Goal: Task Accomplishment & Management: Use online tool/utility

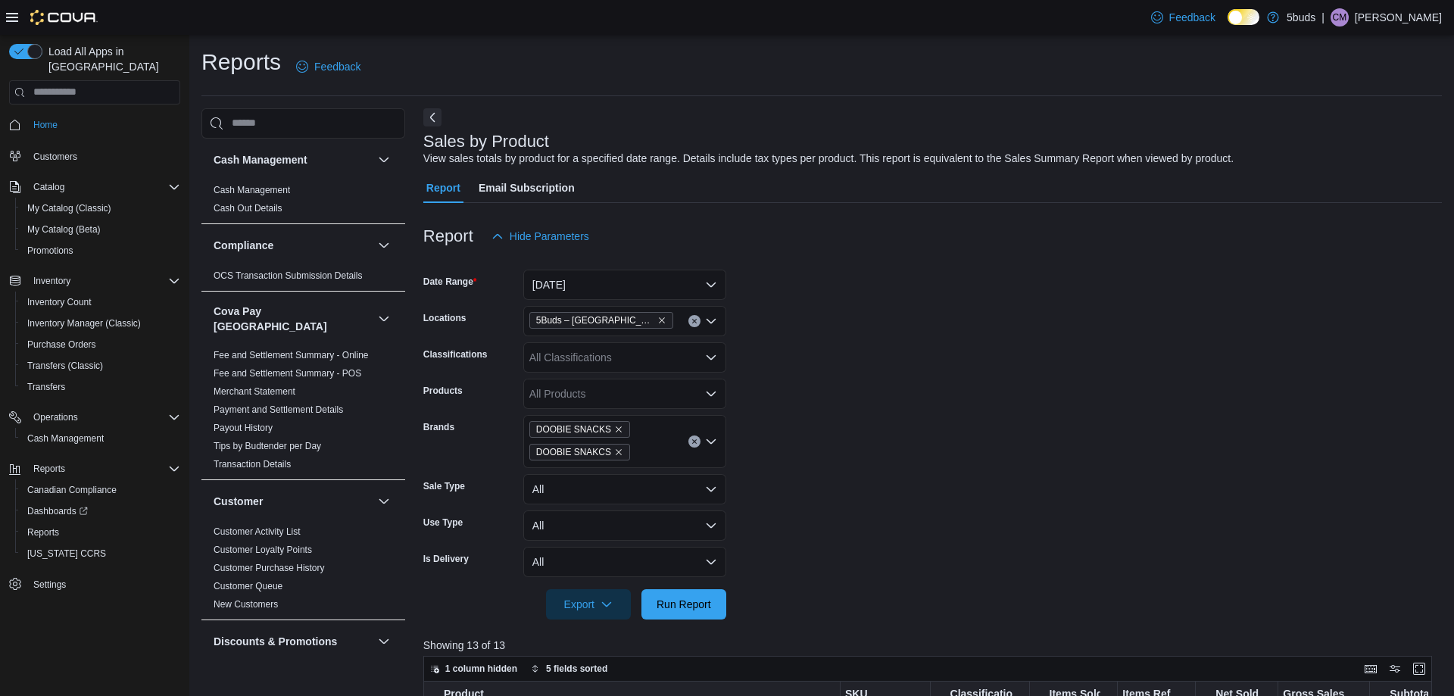
click at [695, 436] on button "Clear input" at bounding box center [695, 442] width 12 height 12
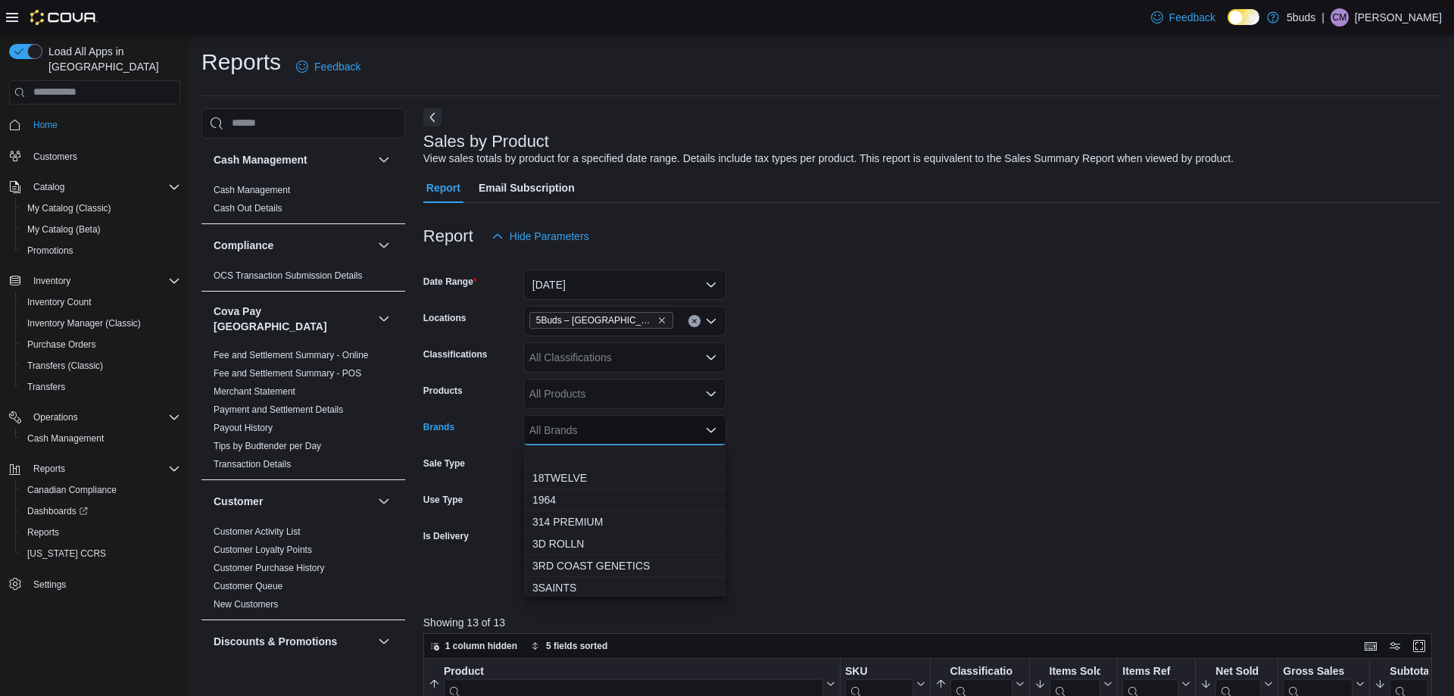
click at [636, 437] on div "All Brands" at bounding box center [624, 430] width 203 height 30
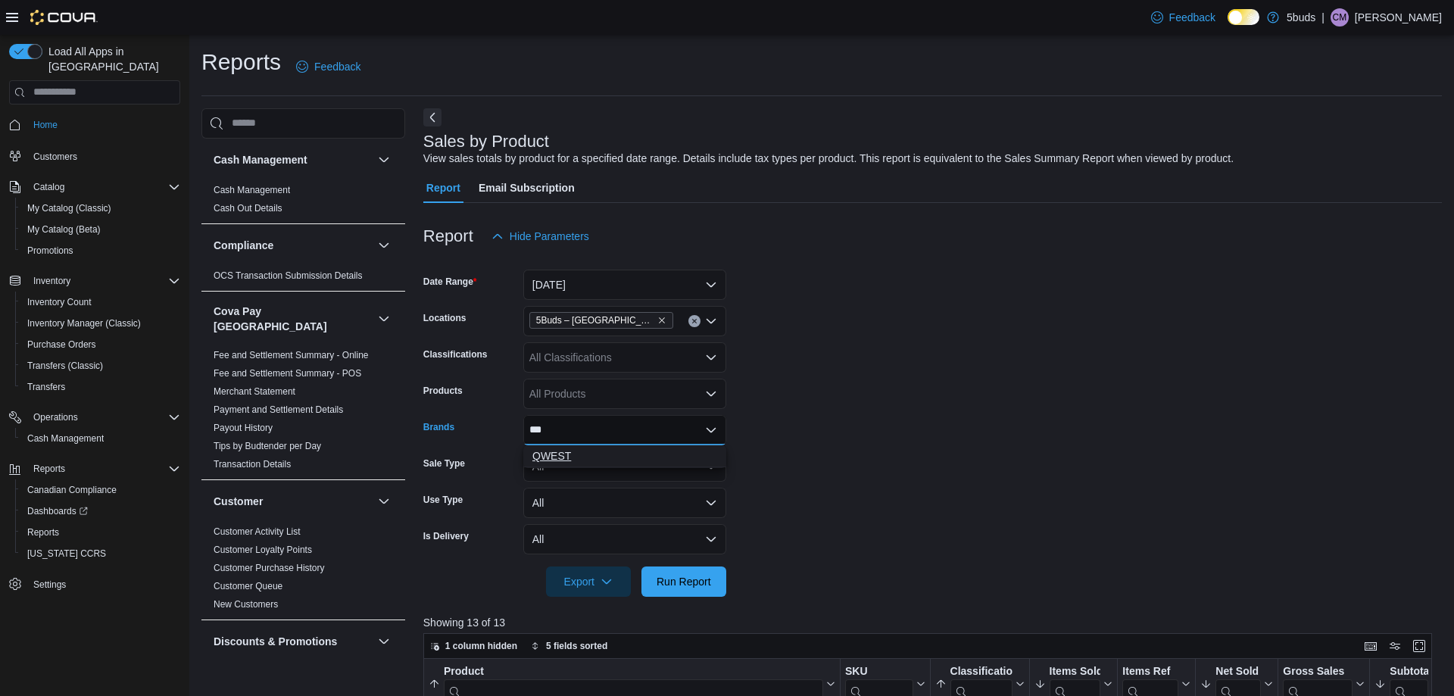
type input "***"
click at [601, 454] on span "QWEST" at bounding box center [624, 455] width 185 height 15
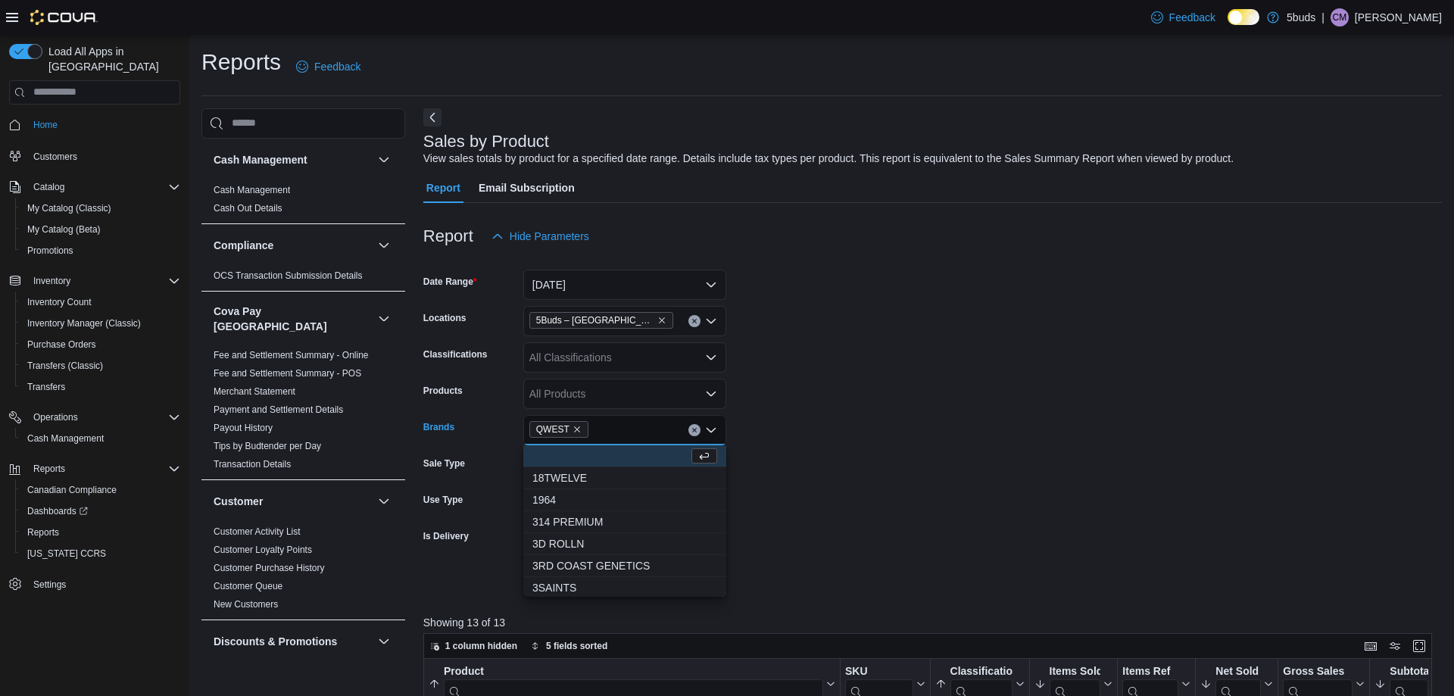
click at [860, 544] on form "Date Range [DATE] Locations 5Buds – [GEOGRAPHIC_DATA] Classifications All Class…" at bounding box center [932, 423] width 1019 height 345
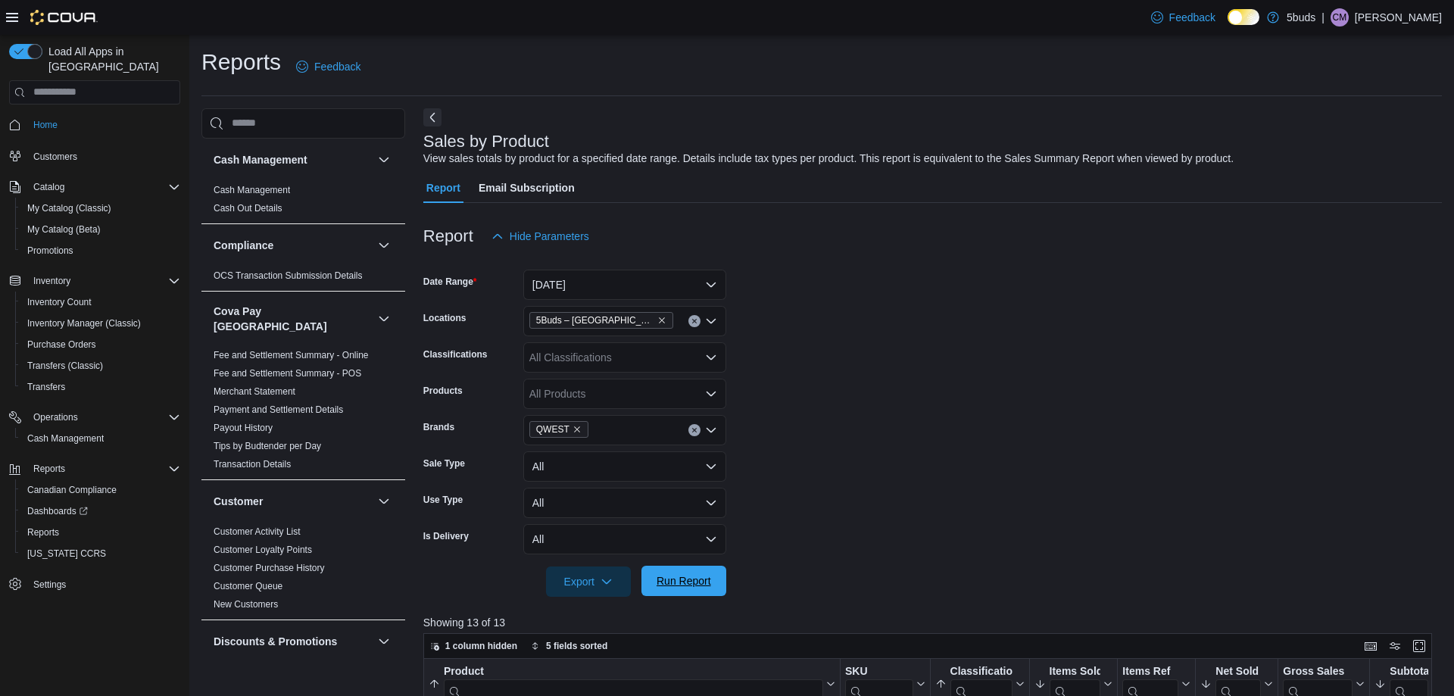
click at [690, 571] on span "Run Report" at bounding box center [684, 581] width 67 height 30
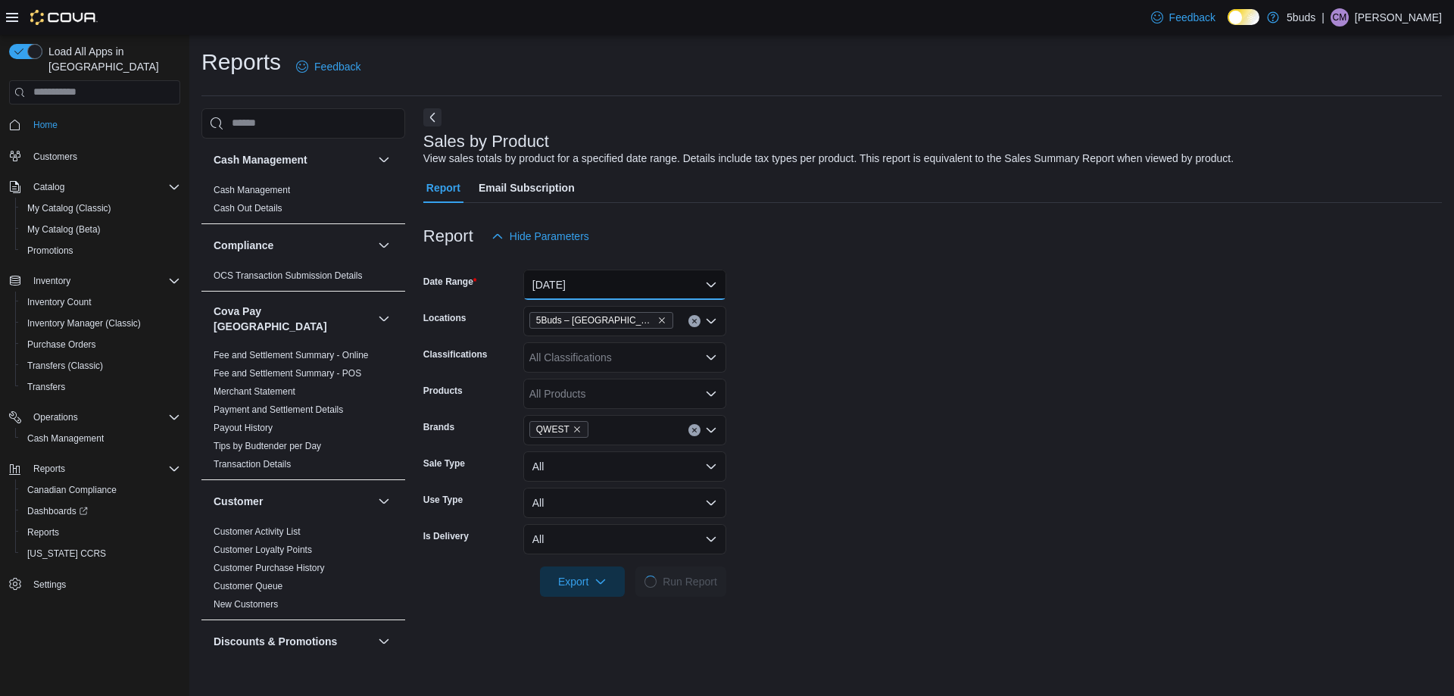
click at [642, 283] on button "[DATE]" at bounding box center [624, 285] width 203 height 30
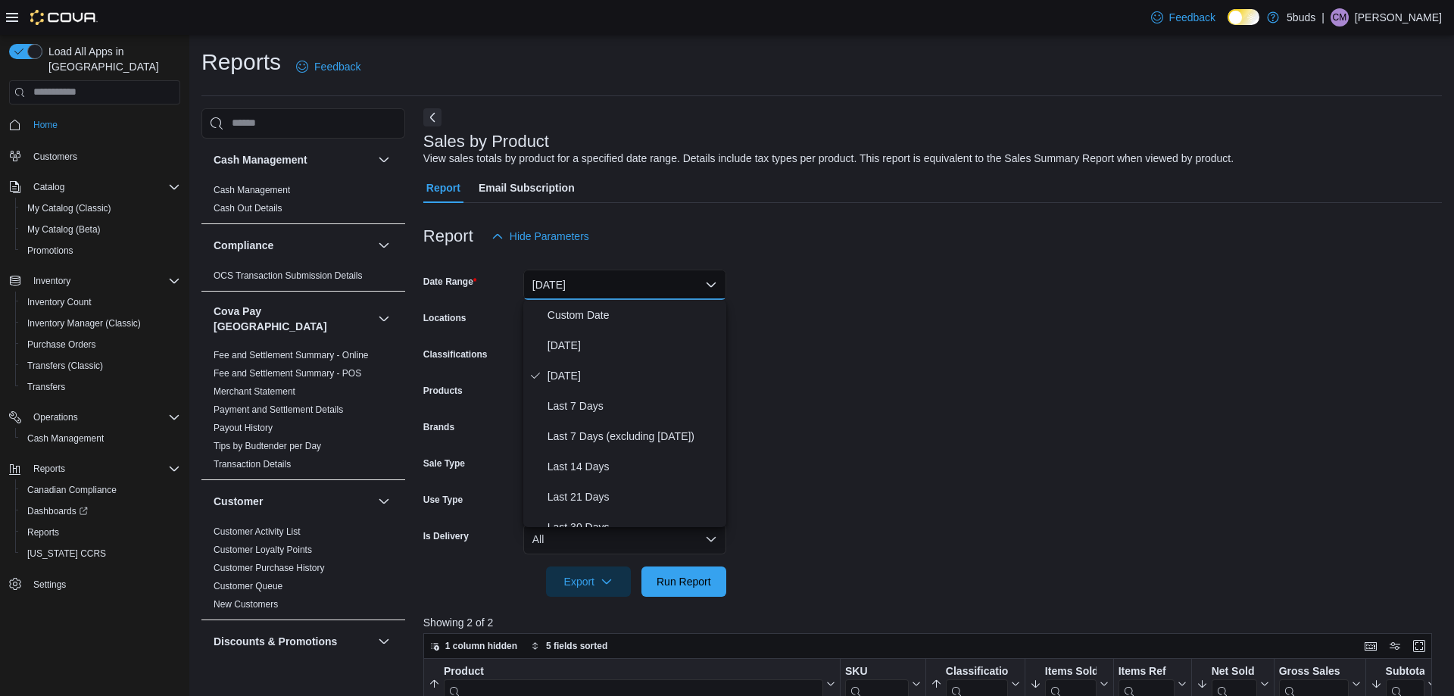
click at [950, 353] on form "Date Range [DATE] Locations 5Buds – [GEOGRAPHIC_DATA] Classifications All Class…" at bounding box center [932, 423] width 1019 height 345
click at [653, 284] on button "[DATE]" at bounding box center [624, 285] width 203 height 30
click at [593, 350] on span "[DATE]" at bounding box center [634, 345] width 173 height 18
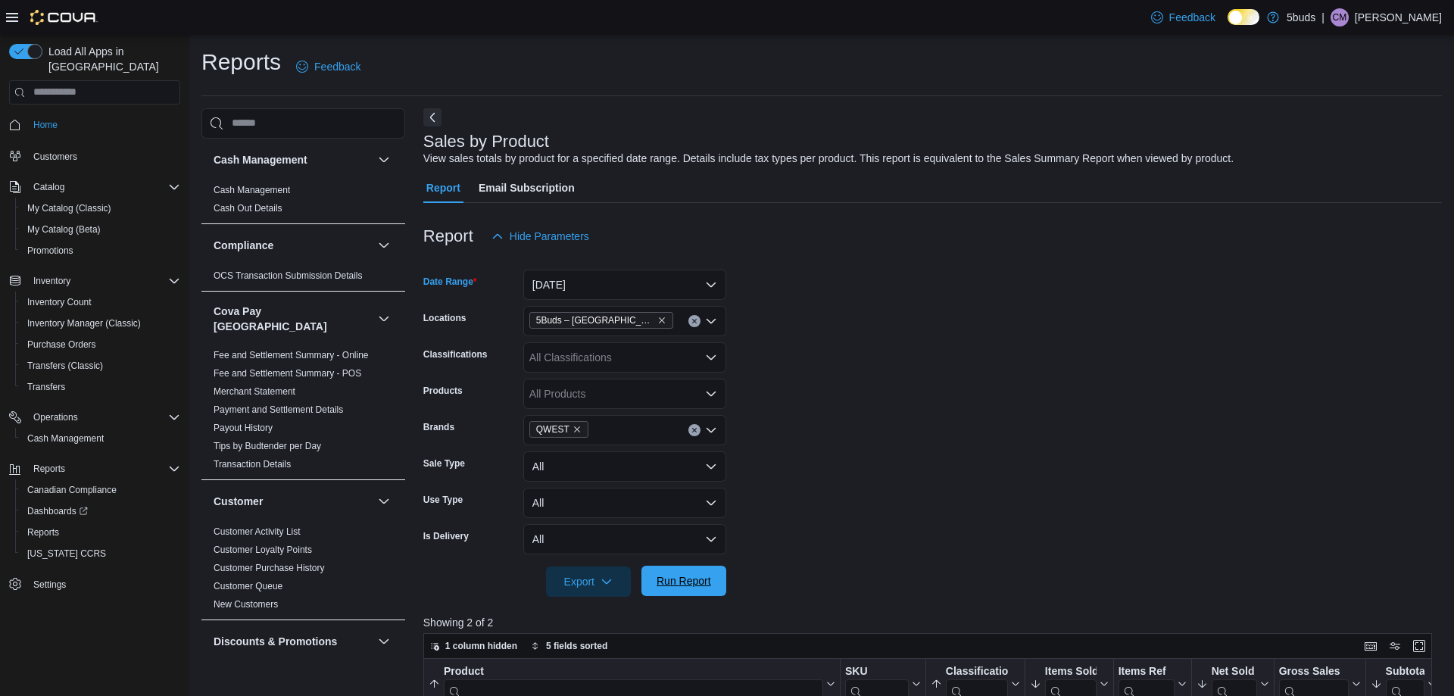
click at [684, 589] on span "Run Report" at bounding box center [684, 581] width 67 height 30
click at [658, 287] on button "[DATE]" at bounding box center [624, 285] width 203 height 30
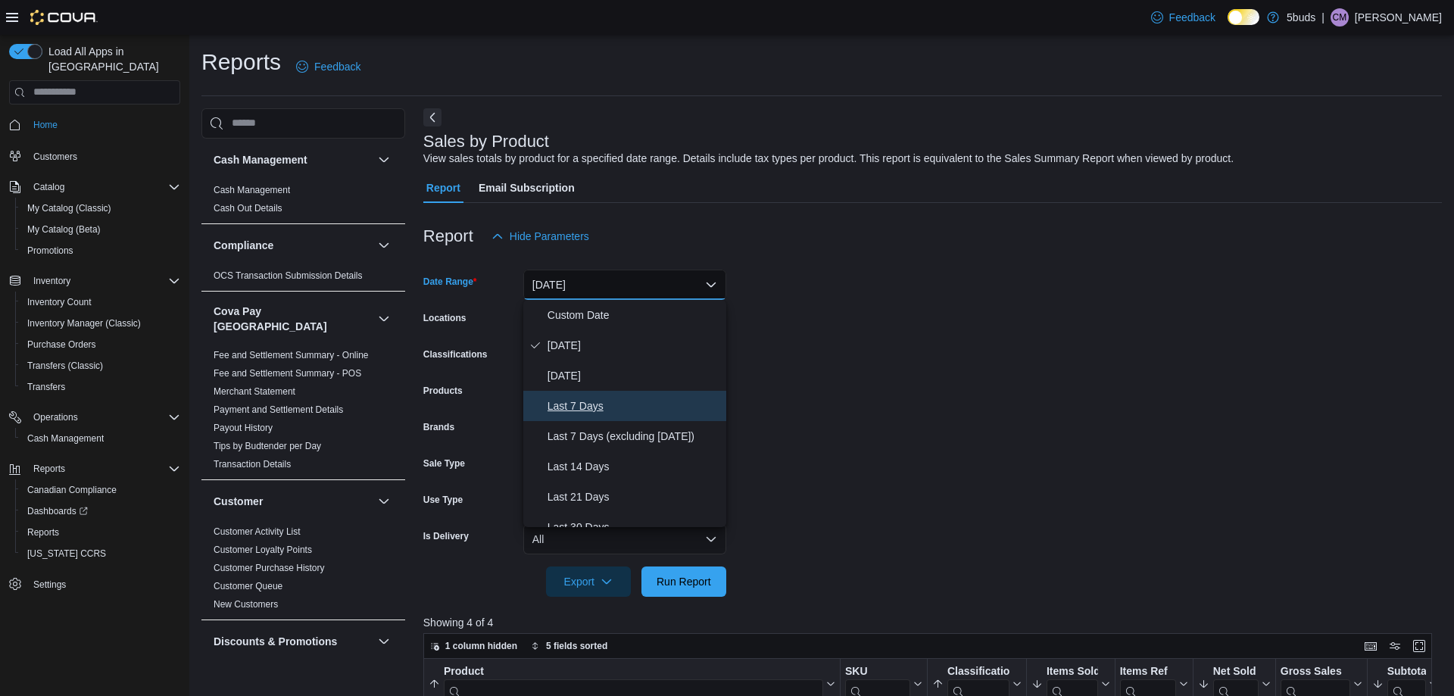
click at [611, 404] on span "Last 7 Days" at bounding box center [634, 406] width 173 height 18
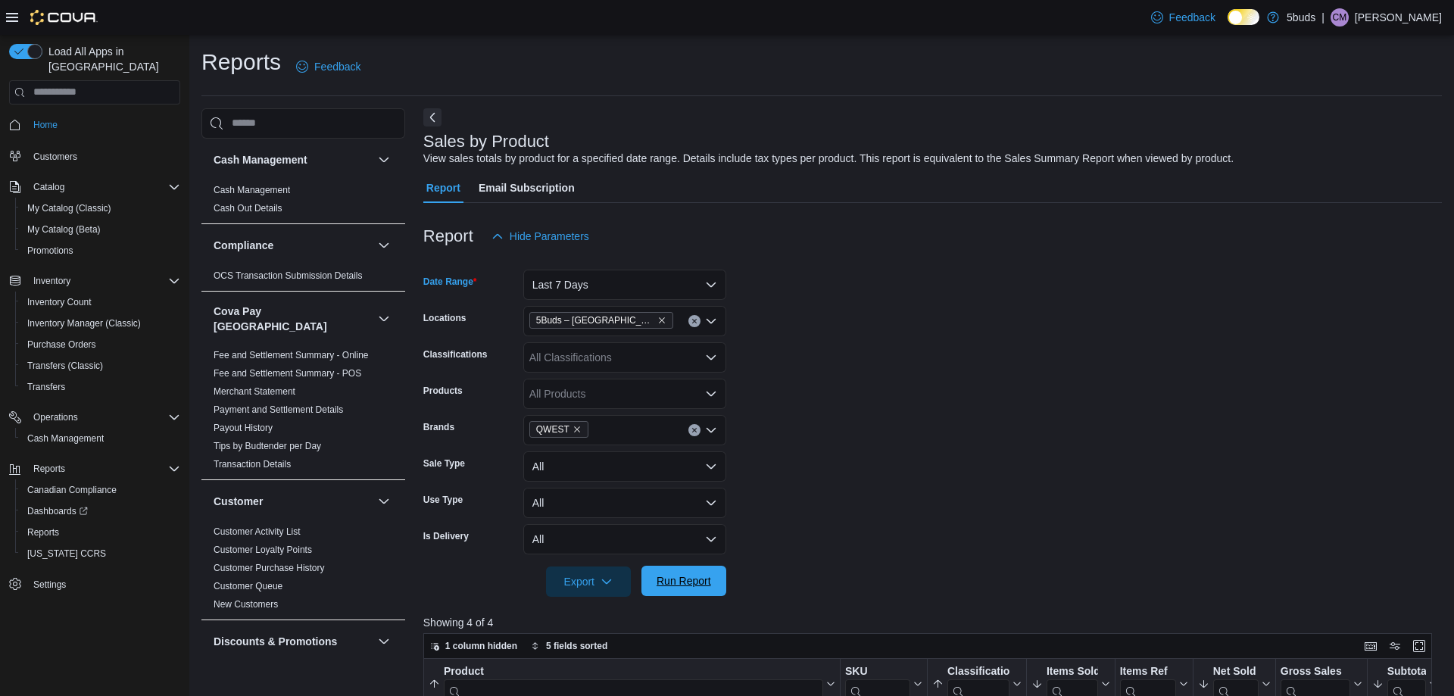
click at [689, 588] on span "Run Report" at bounding box center [684, 580] width 55 height 15
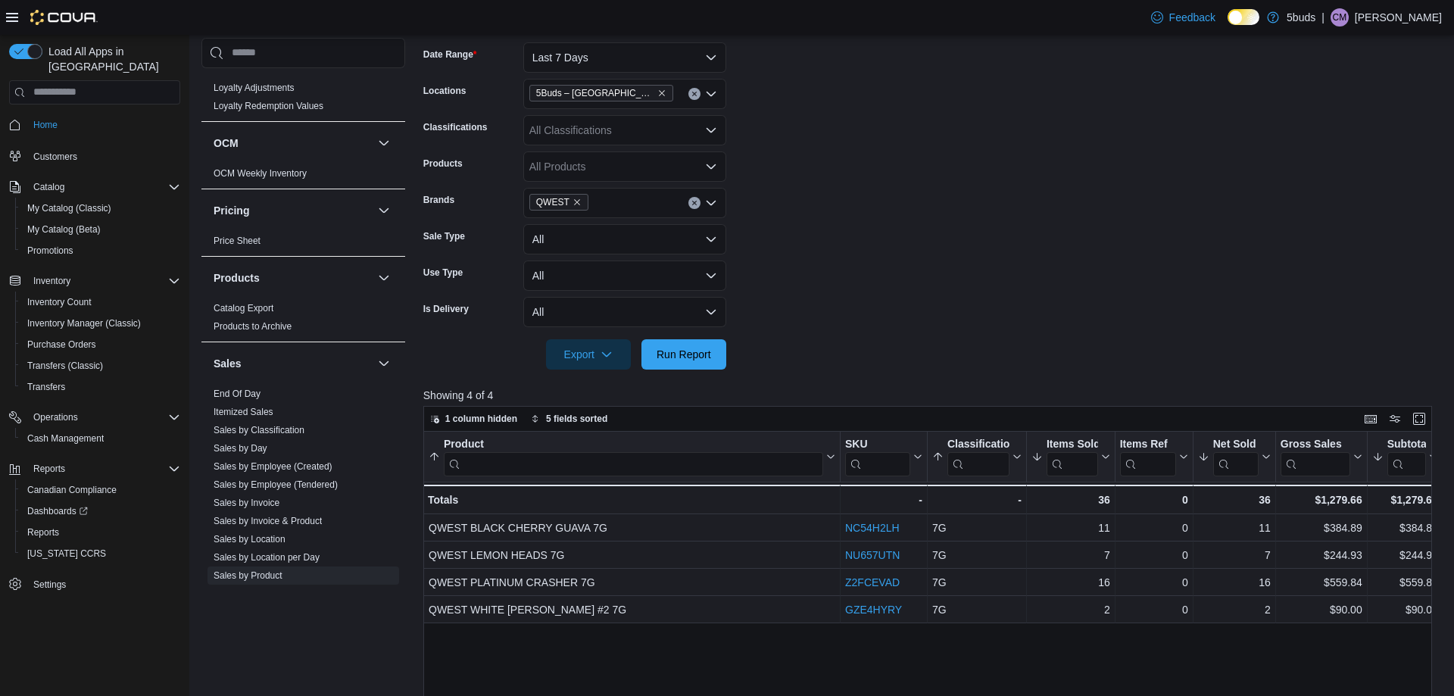
scroll to position [1060, 0]
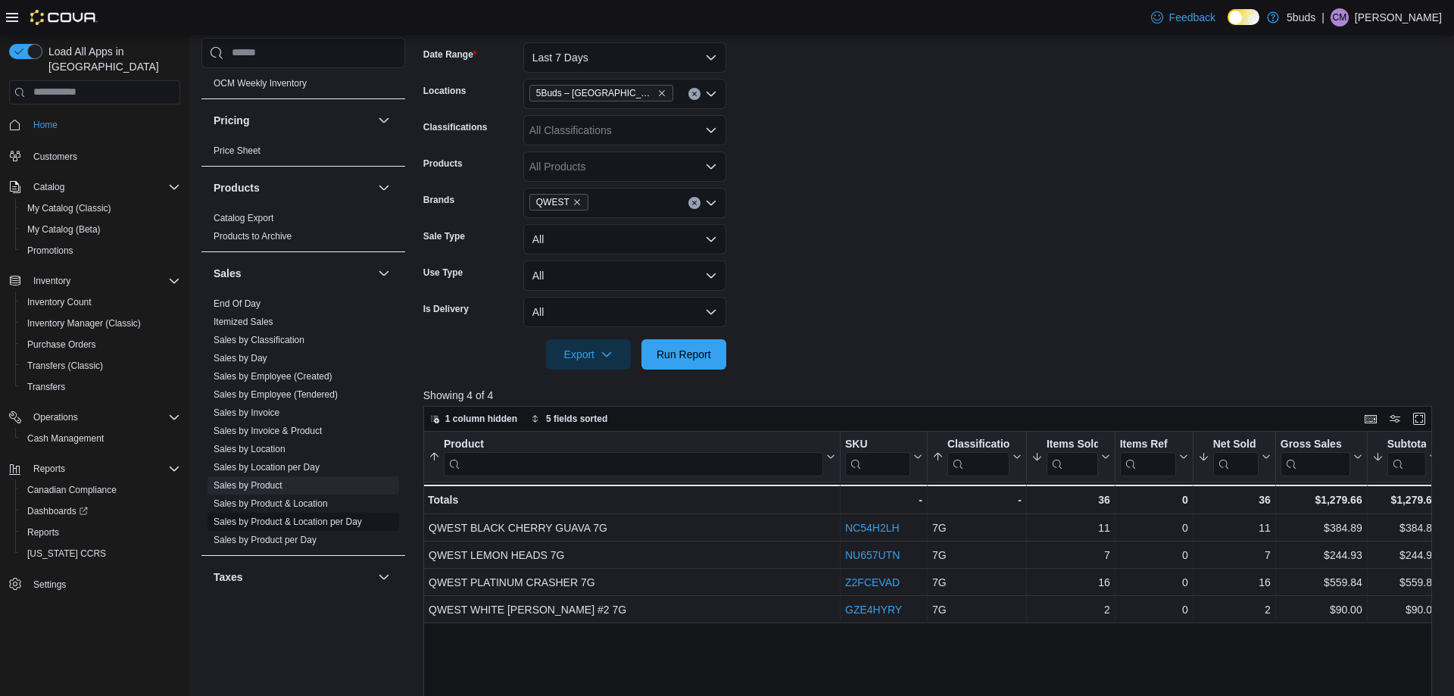
click at [312, 517] on link "Sales by Product & Location per Day" at bounding box center [288, 522] width 148 height 11
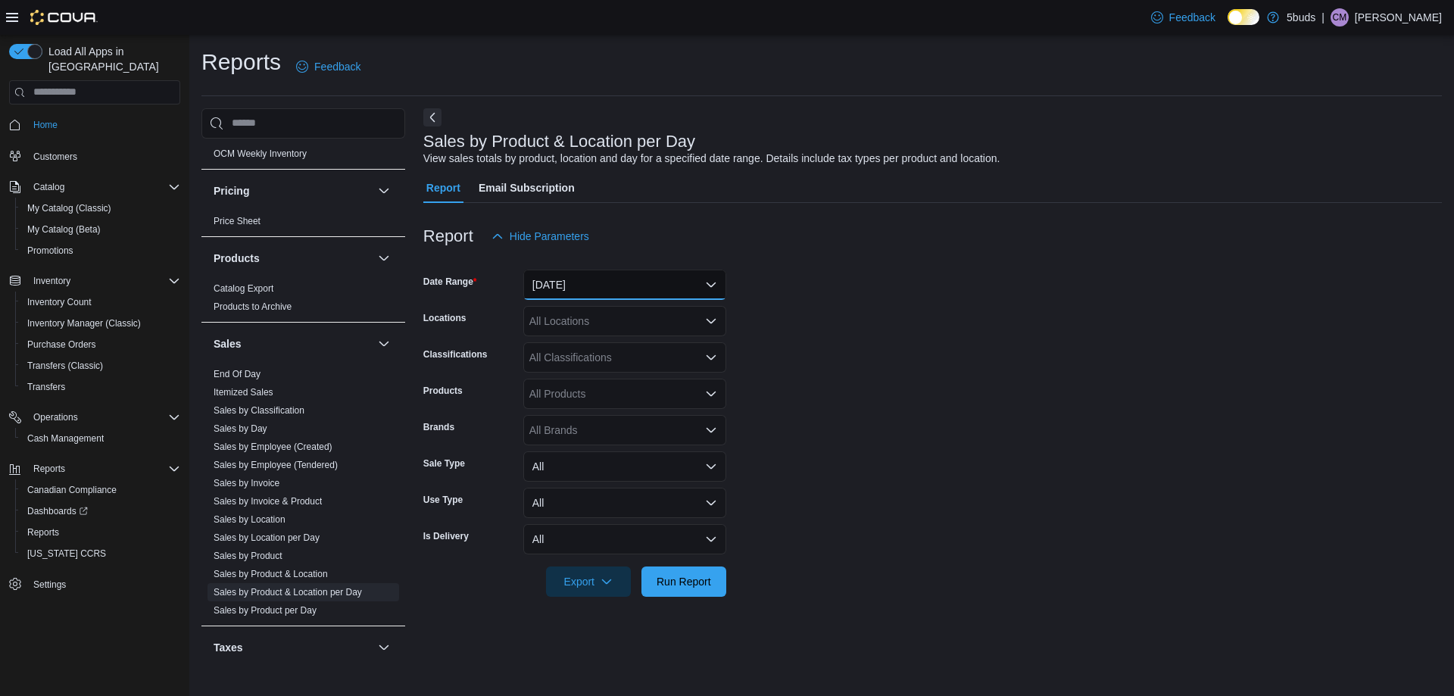
click at [589, 280] on button "[DATE]" at bounding box center [624, 285] width 203 height 30
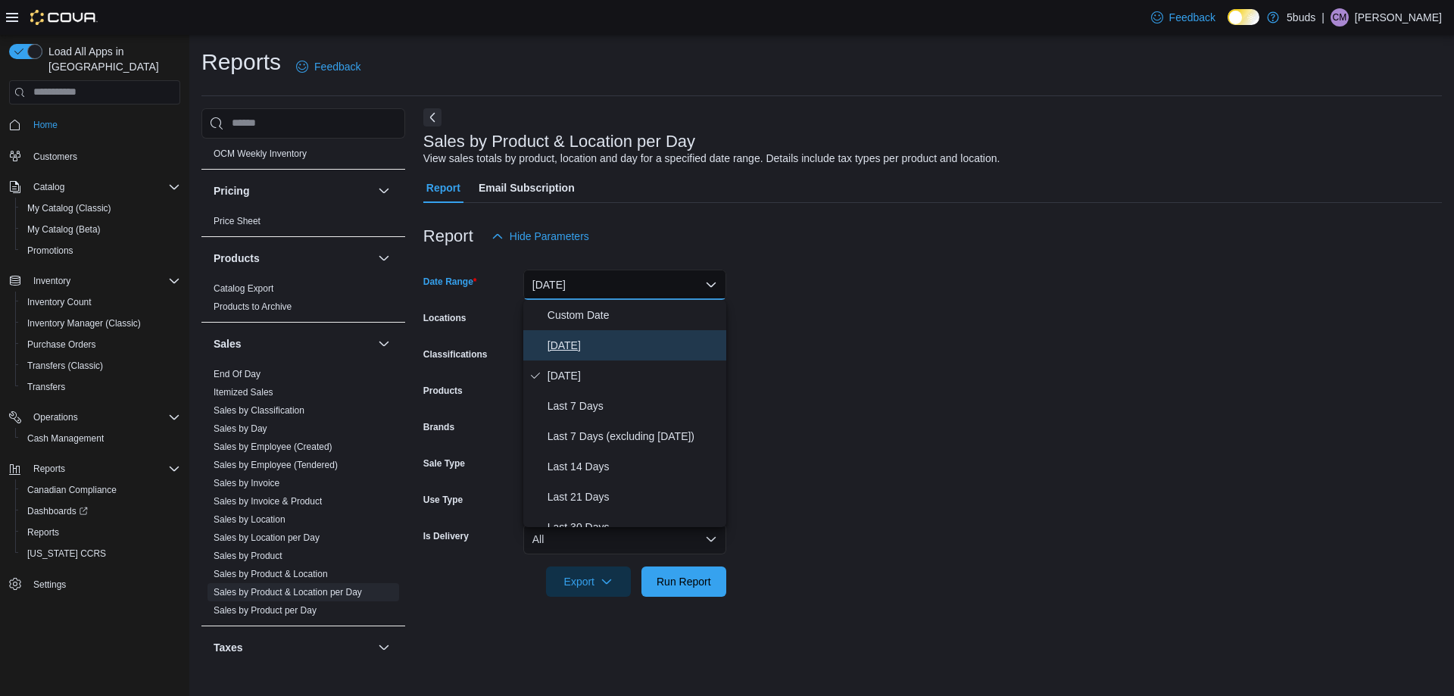
click at [570, 340] on span "[DATE]" at bounding box center [634, 345] width 173 height 18
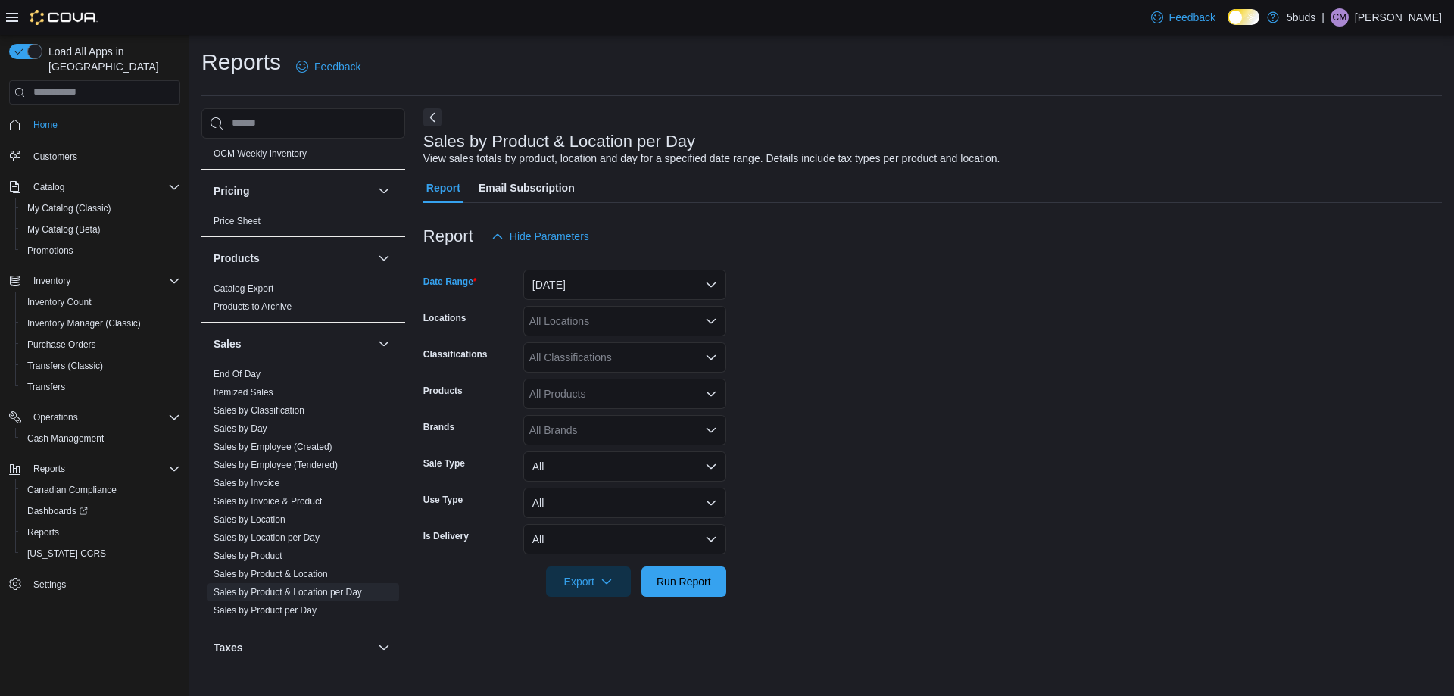
click at [578, 330] on div "All Locations" at bounding box center [624, 321] width 203 height 30
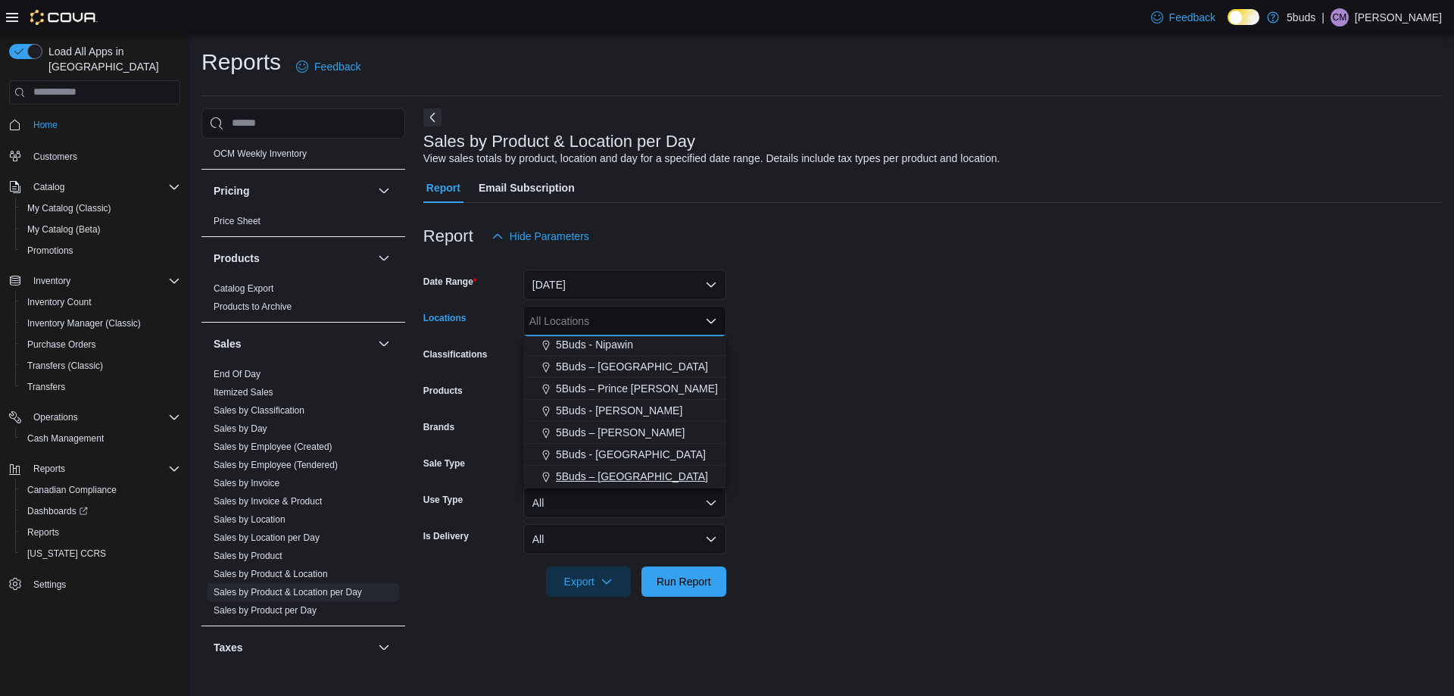
click at [590, 479] on span "5Buds – [GEOGRAPHIC_DATA]" at bounding box center [632, 476] width 152 height 15
click at [794, 415] on form "Date Range [DATE] Locations 5Buds – [GEOGRAPHIC_DATA] Combo box. Selected. 5Bud…" at bounding box center [932, 423] width 1019 height 345
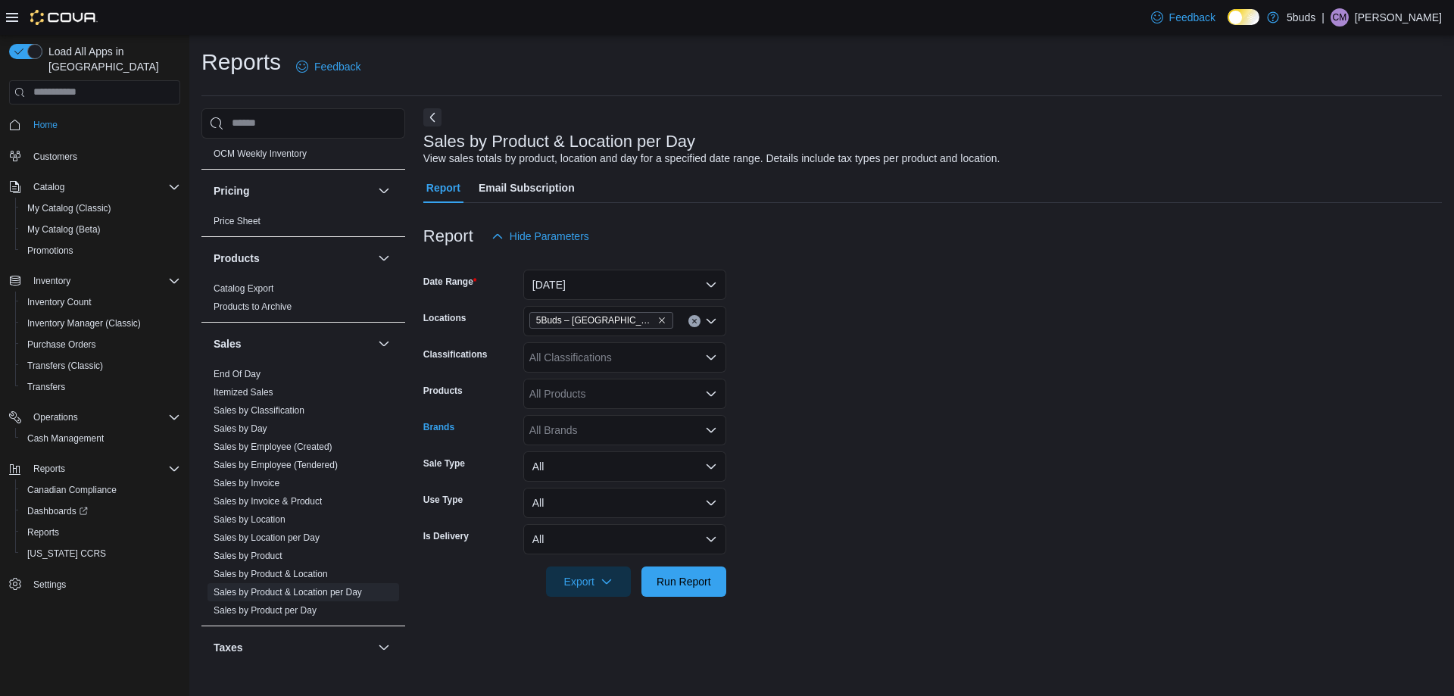
click at [579, 432] on div "All Brands" at bounding box center [624, 430] width 203 height 30
type input "***"
click at [584, 453] on span "QWEST" at bounding box center [624, 455] width 185 height 15
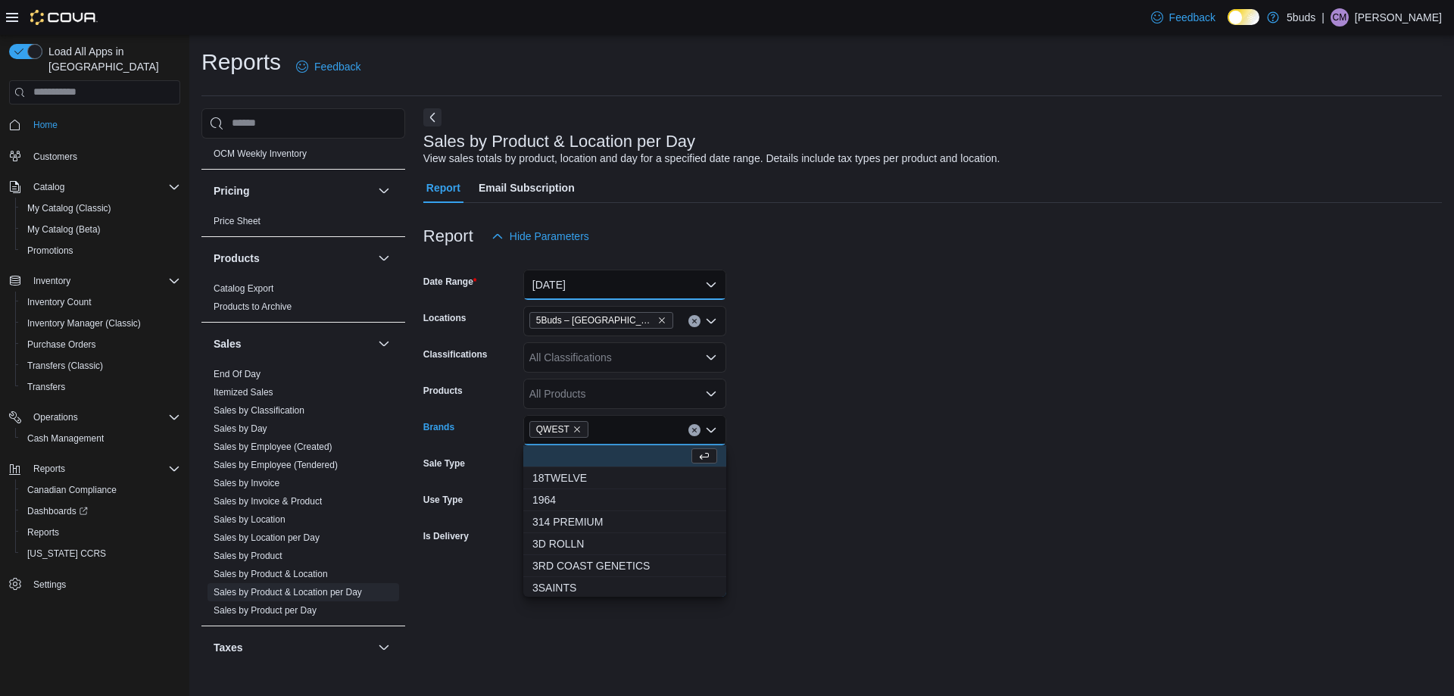
click at [667, 284] on button "[DATE]" at bounding box center [624, 285] width 203 height 30
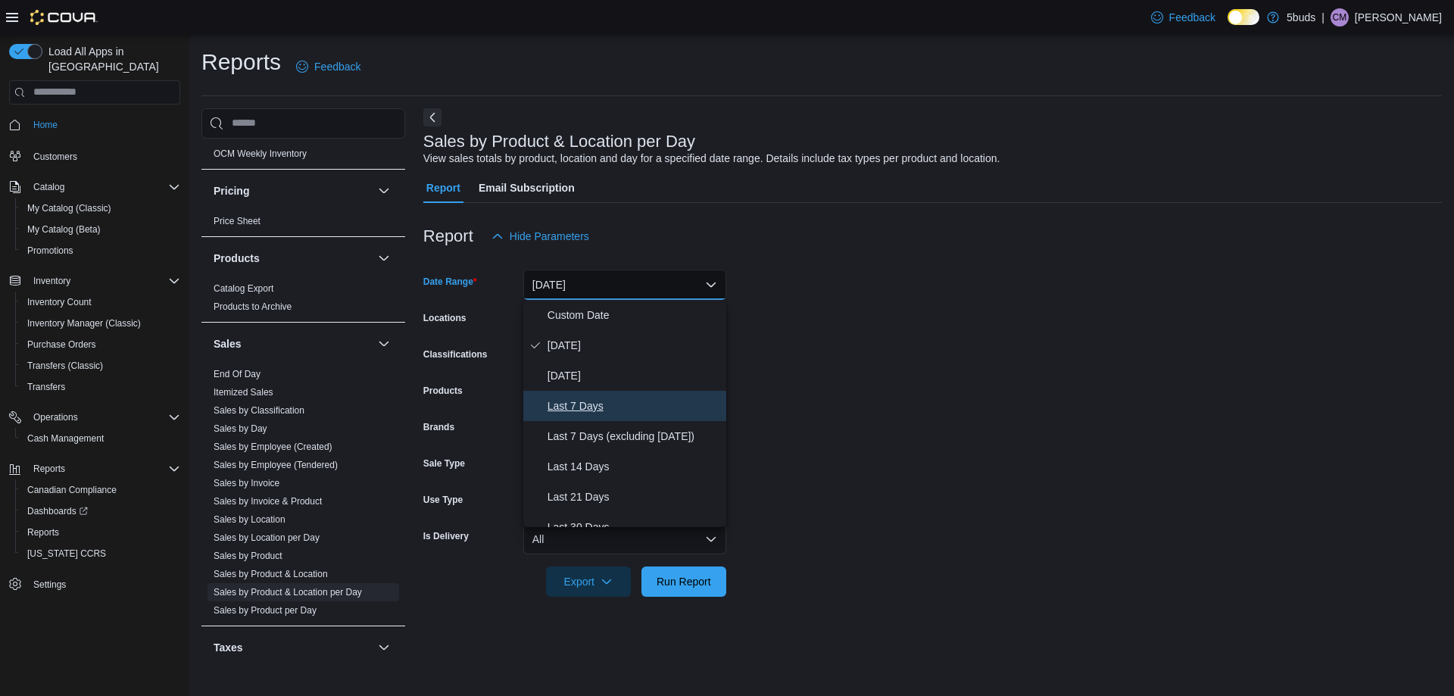
click at [631, 403] on span "Last 7 Days" at bounding box center [634, 406] width 173 height 18
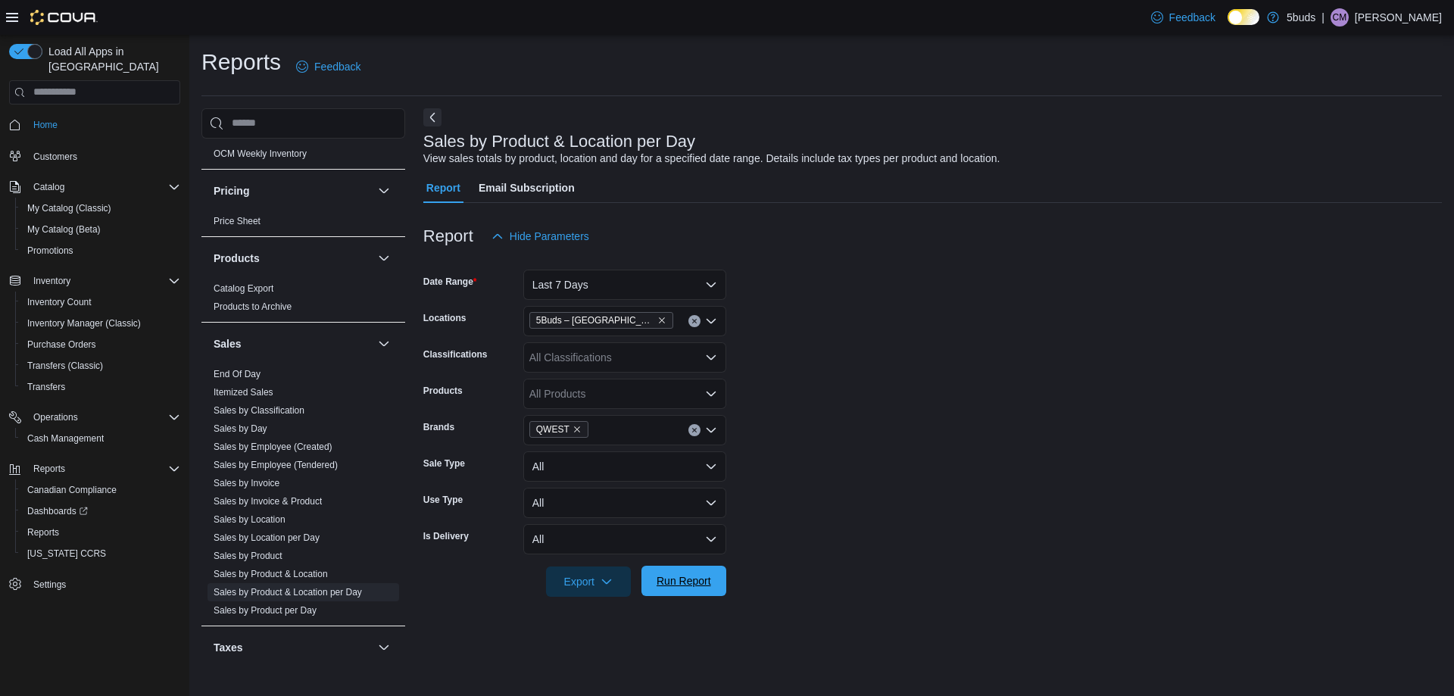
click at [707, 582] on span "Run Report" at bounding box center [684, 580] width 55 height 15
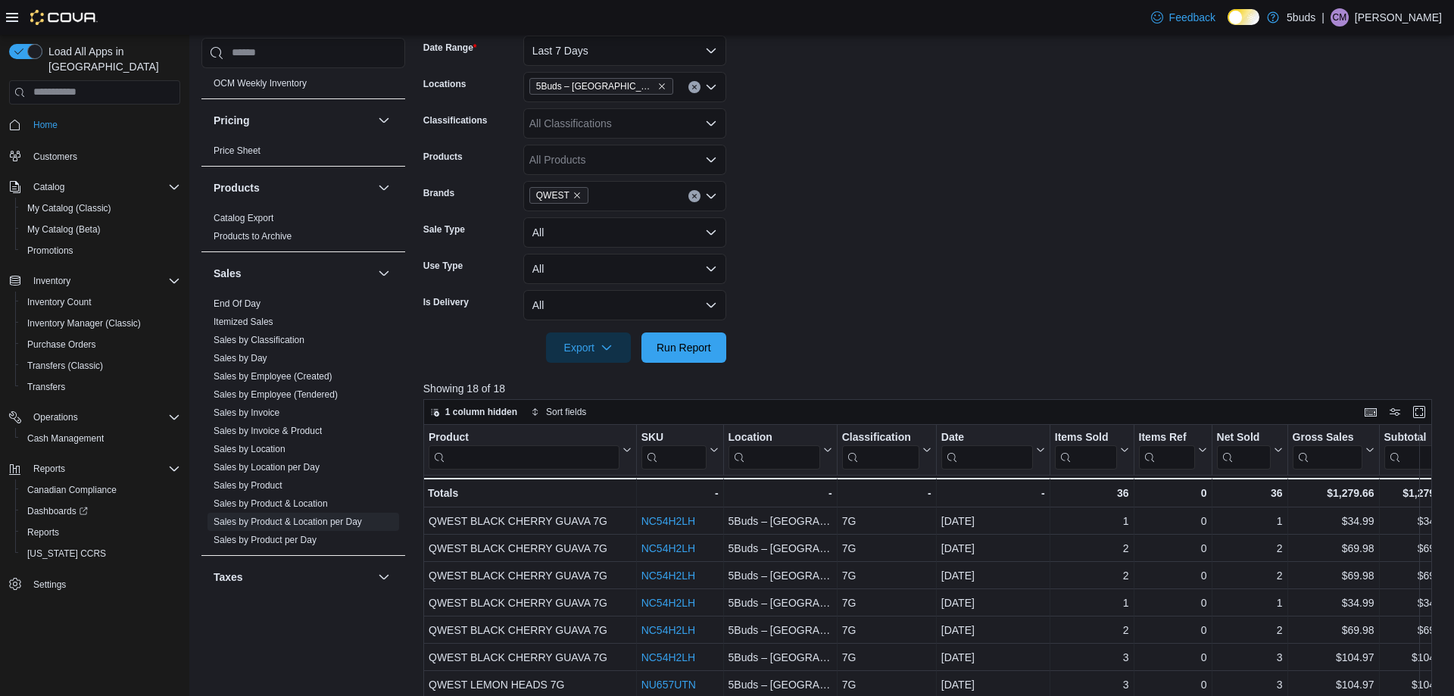
scroll to position [52, 0]
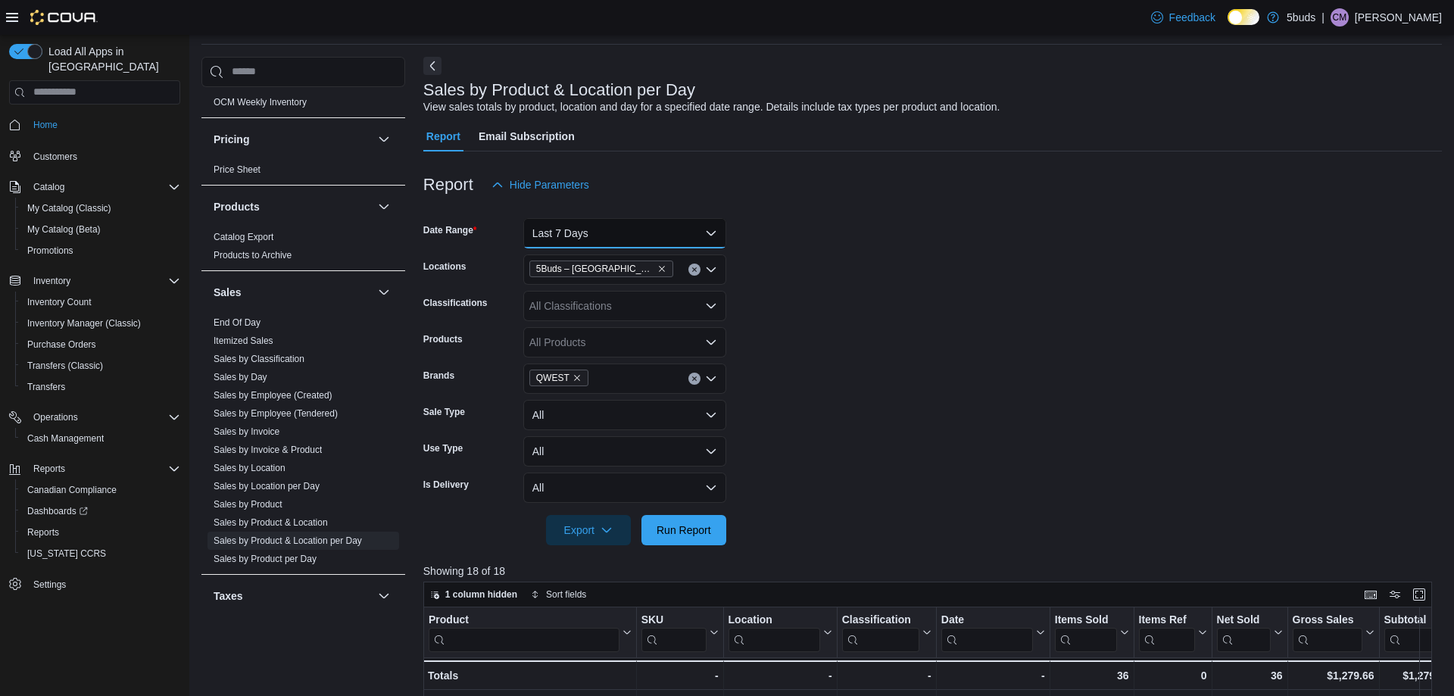
click at [612, 239] on button "Last 7 Days" at bounding box center [624, 233] width 203 height 30
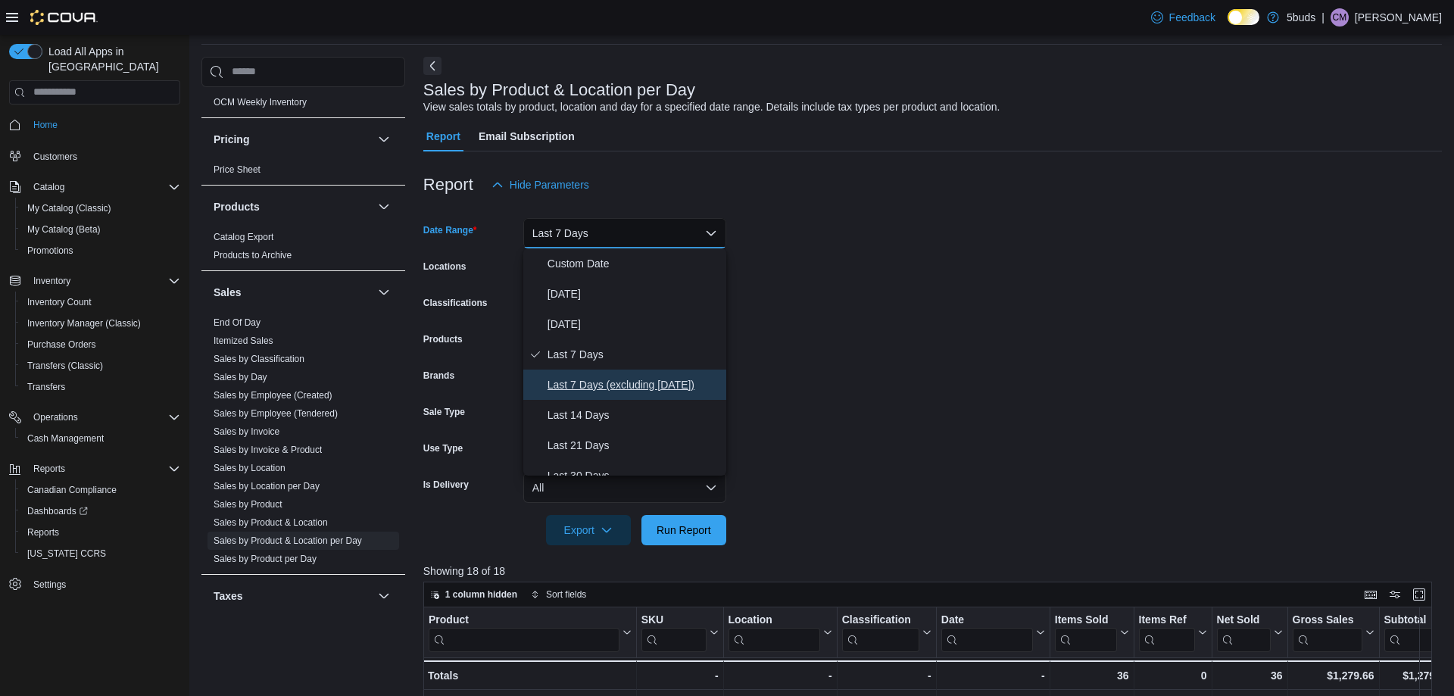
click at [645, 388] on span "Last 7 Days (excluding [DATE])" at bounding box center [634, 385] width 173 height 18
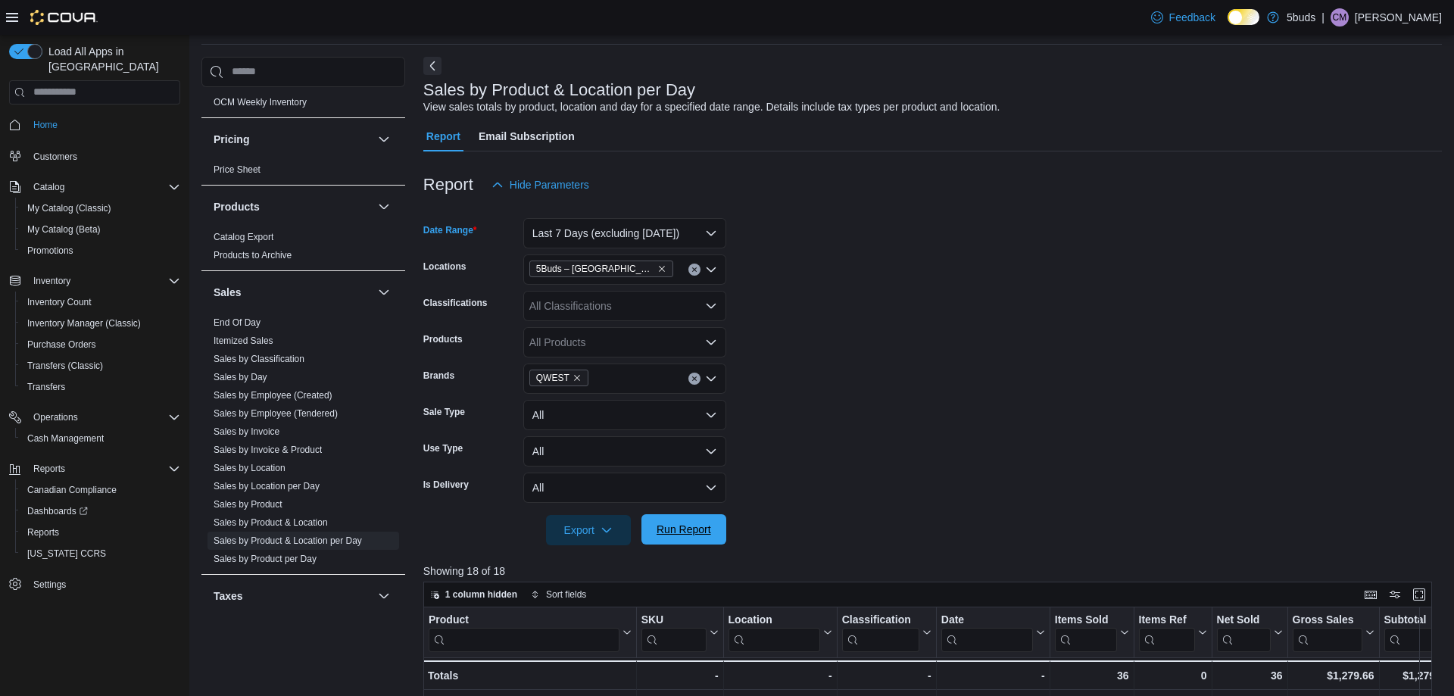
click at [689, 536] on span "Run Report" at bounding box center [684, 529] width 55 height 15
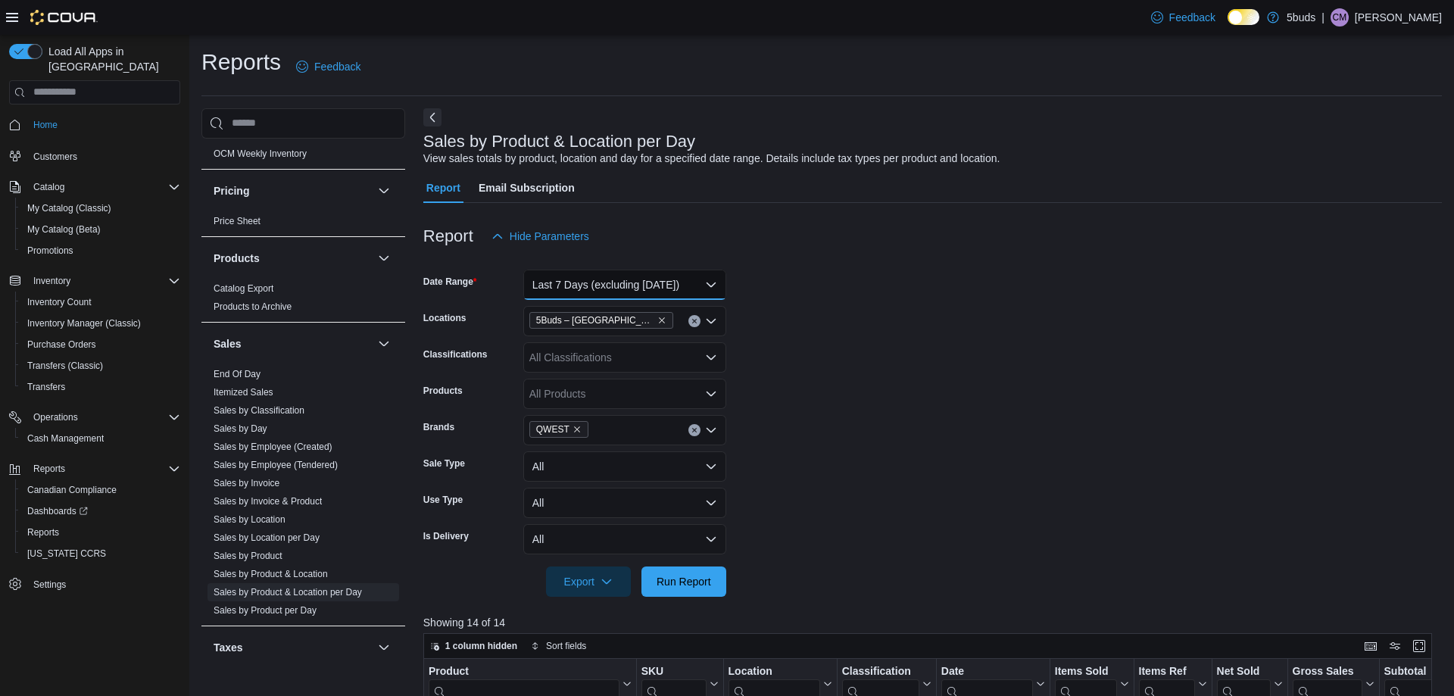
click at [673, 282] on button "Last 7 Days (excluding [DATE])" at bounding box center [624, 285] width 203 height 30
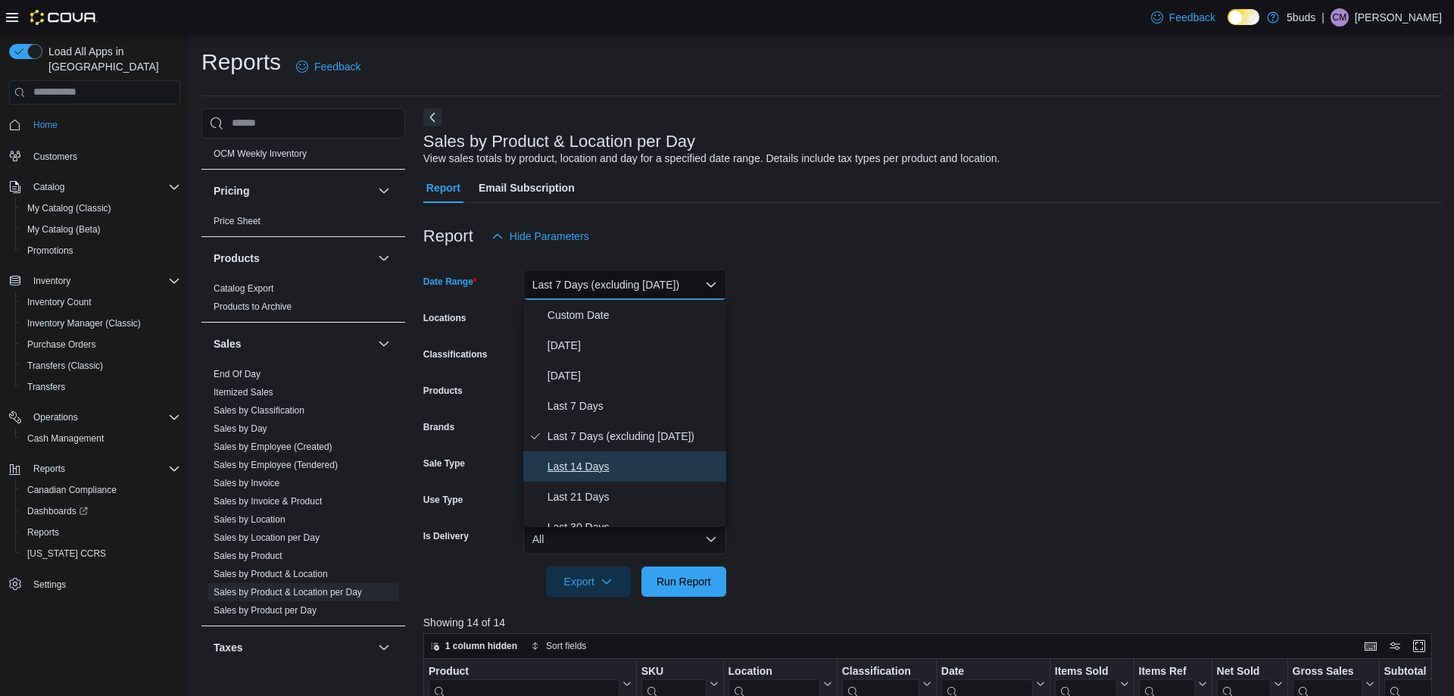
click at [641, 464] on span "Last 14 Days" at bounding box center [634, 467] width 173 height 18
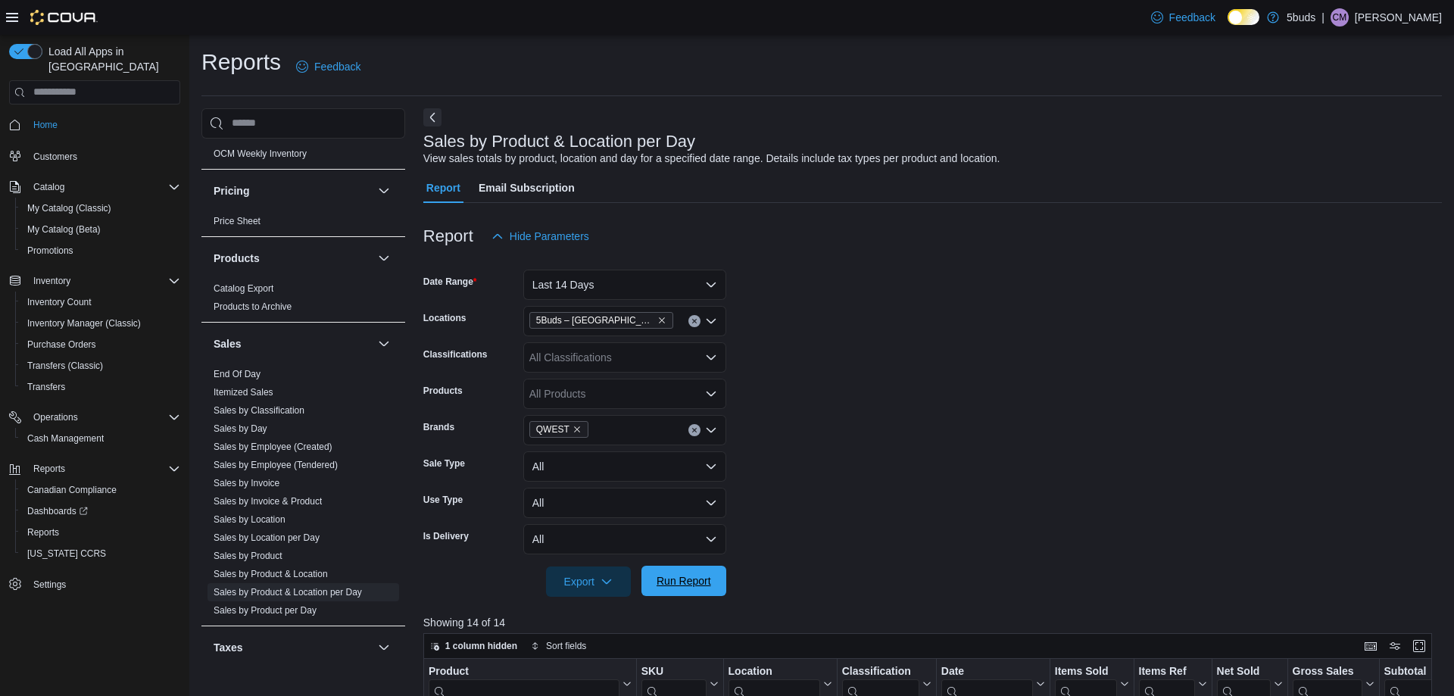
click at [696, 576] on span "Run Report" at bounding box center [684, 580] width 55 height 15
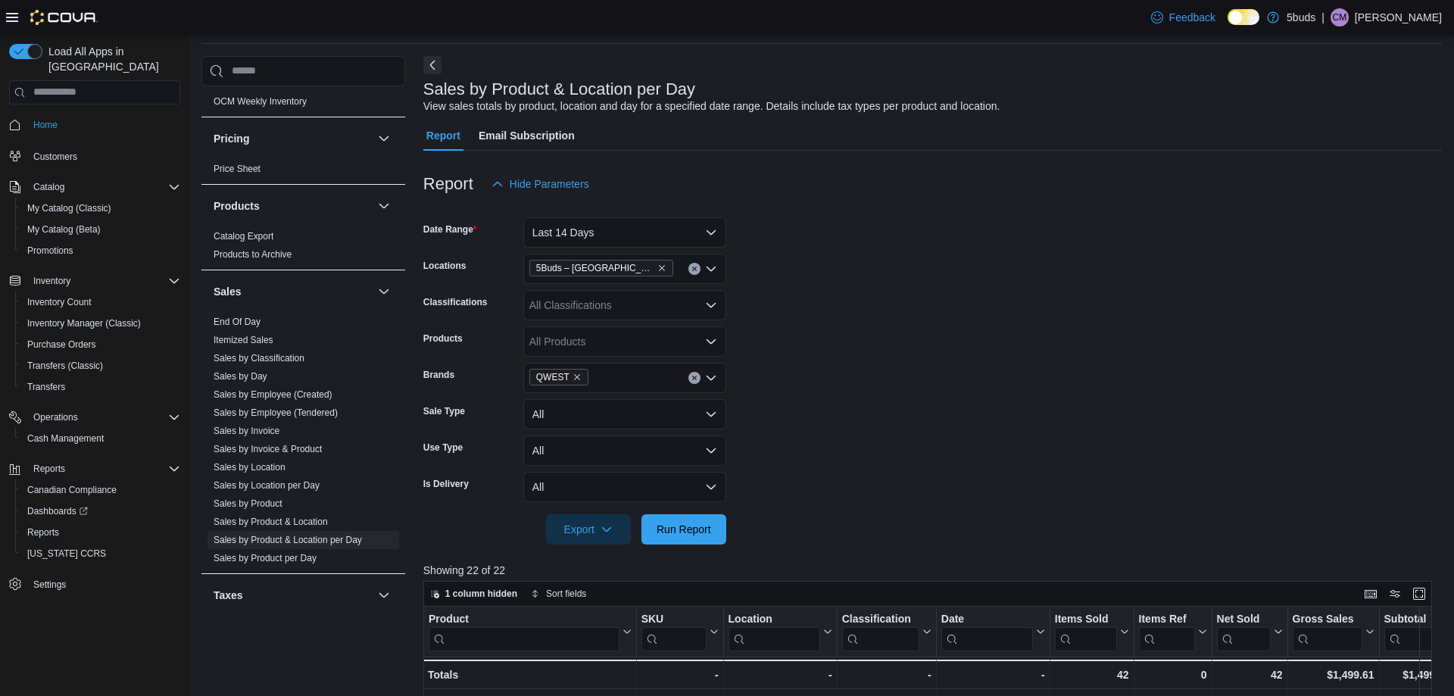
scroll to position [52, 0]
